Goal: Communication & Community: Answer question/provide support

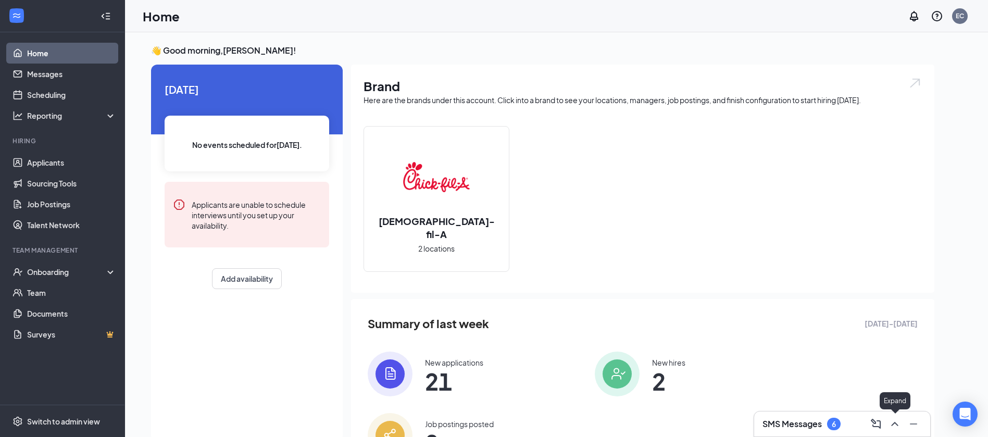
click at [892, 430] on icon "ChevronUp" at bounding box center [895, 424] width 13 height 13
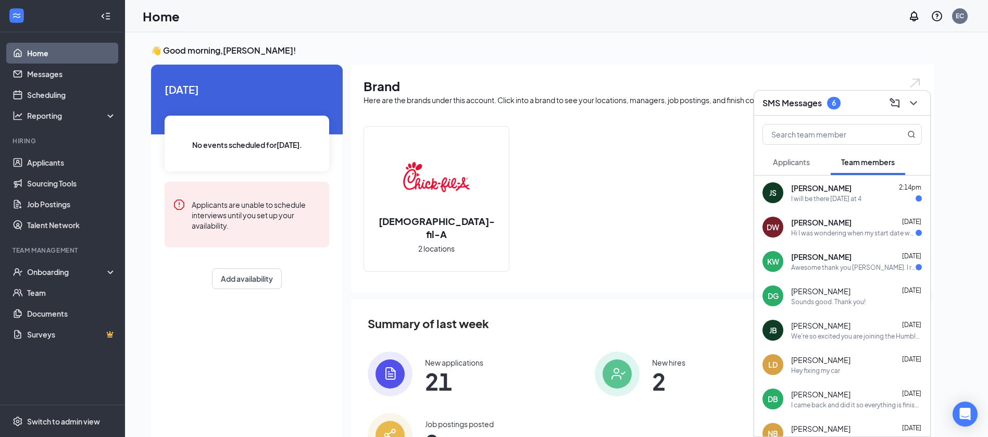
click at [850, 238] on div "DW [PERSON_NAME] [DATE] Hi I was wondering when my start date would be?" at bounding box center [842, 227] width 176 height 34
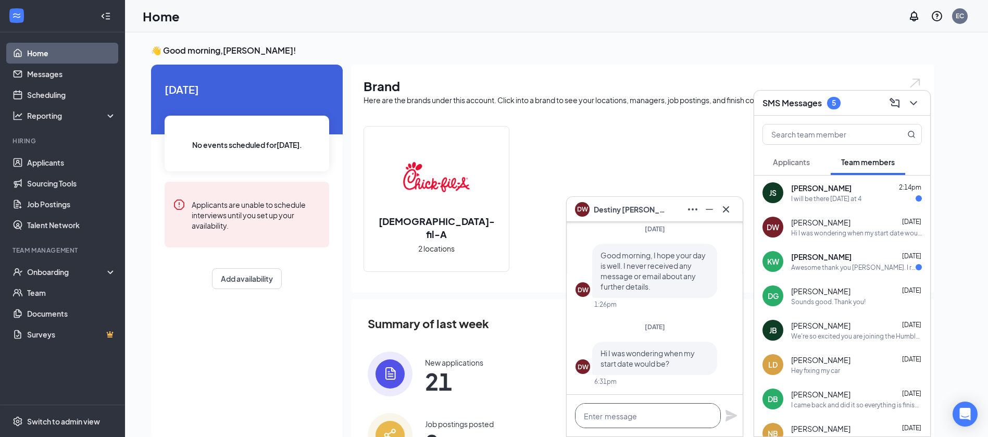
click at [658, 413] on textarea at bounding box center [648, 415] width 146 height 25
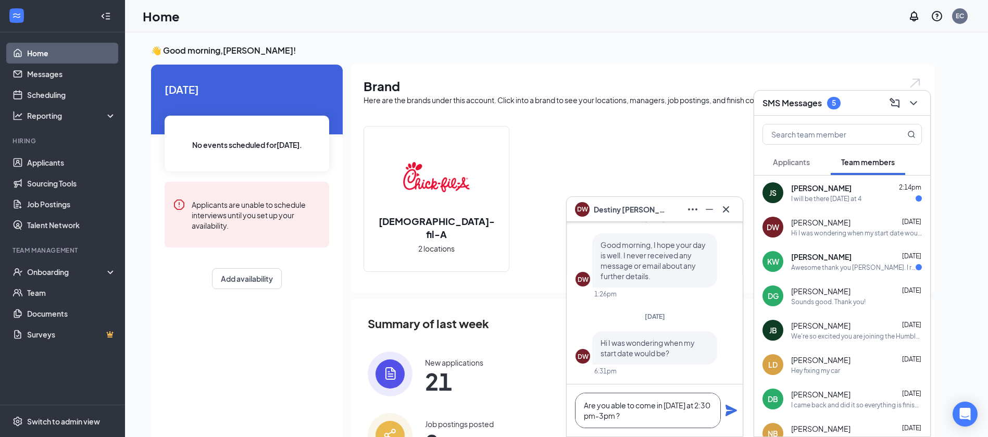
type textarea "Are you able to come in [DATE] at 2:30 pm-3pm ?"
click at [732, 413] on icon "Plane" at bounding box center [731, 410] width 11 height 11
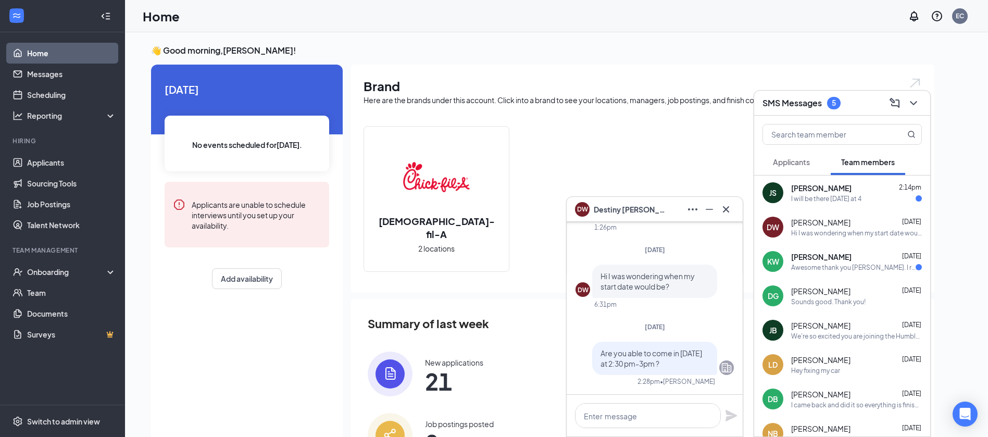
click at [828, 195] on div "I will be there [DATE] at 4" at bounding box center [826, 198] width 70 height 9
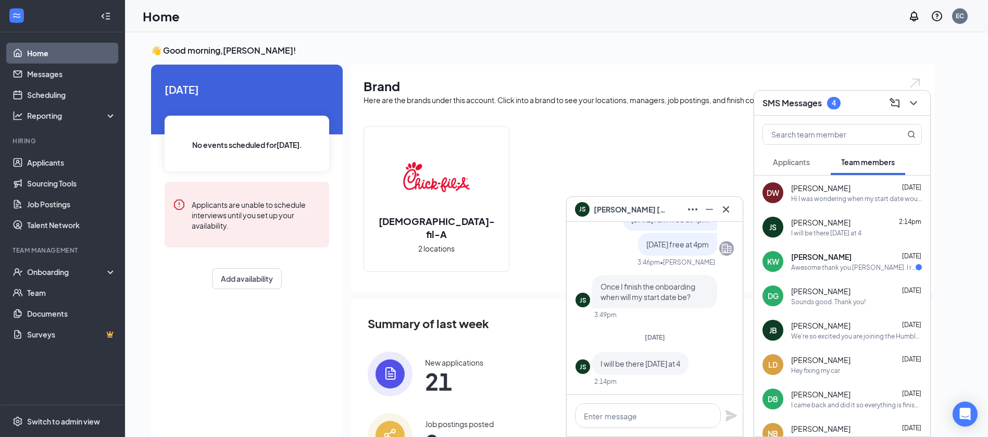
click at [606, 429] on div at bounding box center [655, 416] width 176 height 42
click at [612, 420] on textarea at bounding box center [648, 415] width 146 height 25
type textarea "Yes that is great"
click at [728, 418] on icon "Plane" at bounding box center [731, 415] width 11 height 11
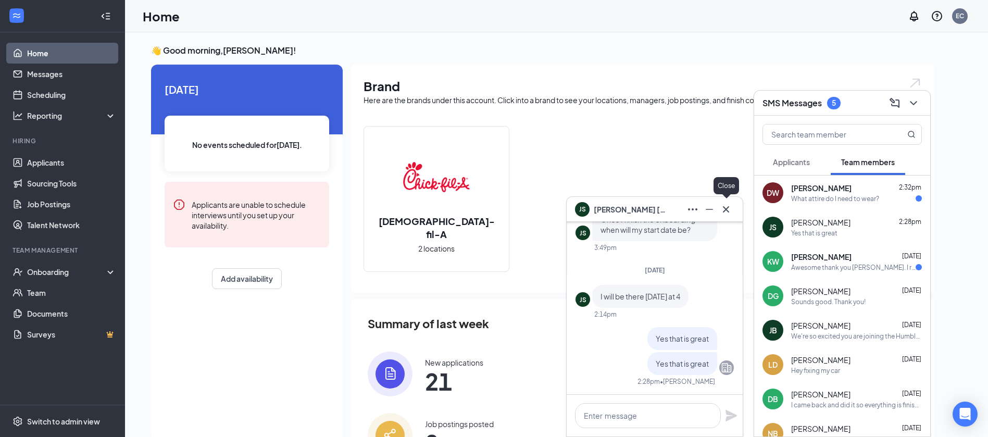
click at [726, 205] on icon "Cross" at bounding box center [726, 209] width 13 height 13
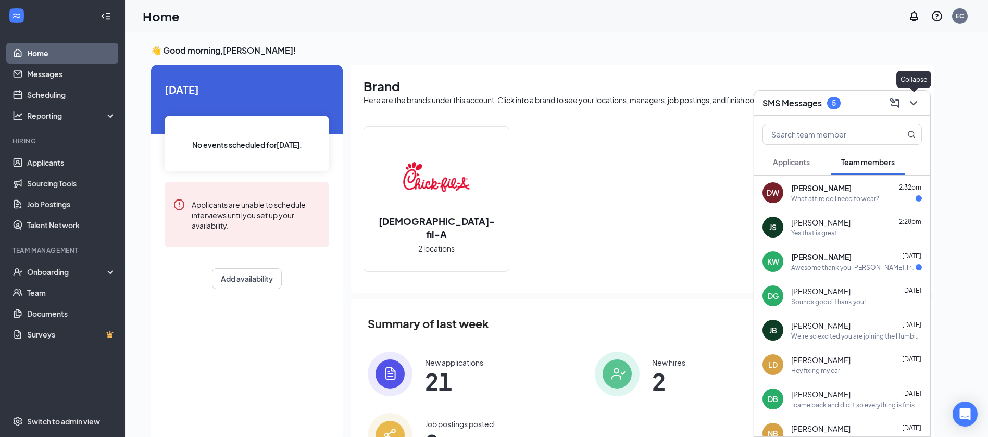
click at [906, 101] on button at bounding box center [913, 103] width 17 height 17
